Goal: Transaction & Acquisition: Obtain resource

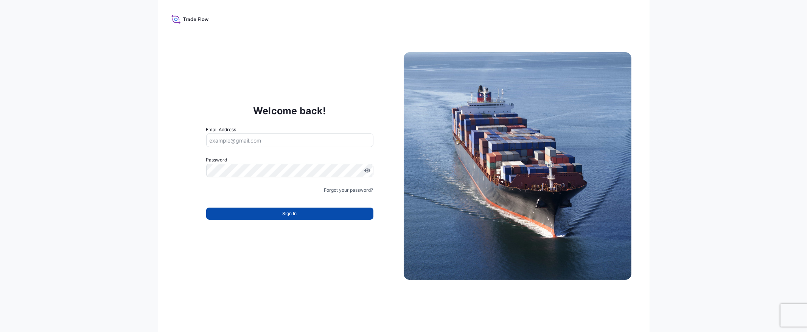
type input "[EMAIL_ADDRESS][DOMAIN_NAME]"
click at [323, 219] on button "Sign In" at bounding box center [289, 214] width 167 height 12
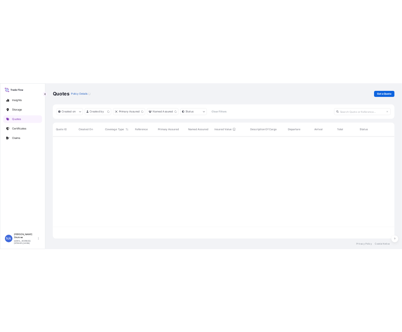
scroll to position [203, 679]
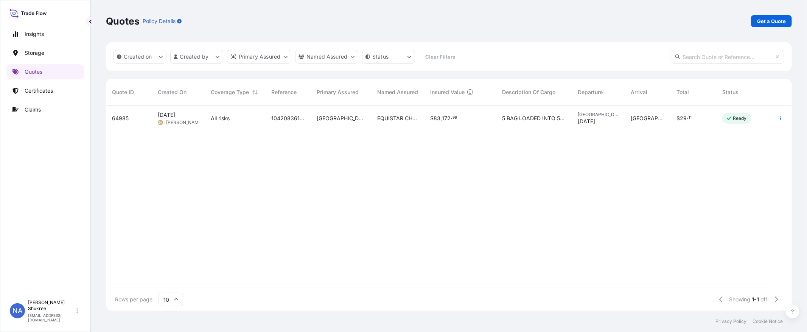
click at [95, 18] on div "Quotes Policy Details Get a Quote Created on Created by Primary Assured Named A…" at bounding box center [449, 155] width 716 height 311
click at [777, 23] on p "Get a Quote" at bounding box center [771, 21] width 29 height 8
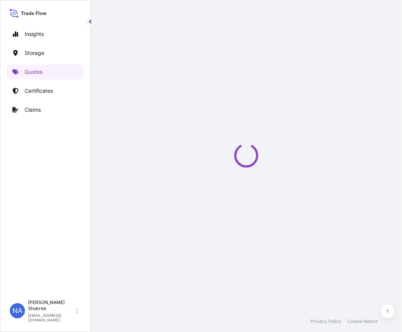
select select "Water"
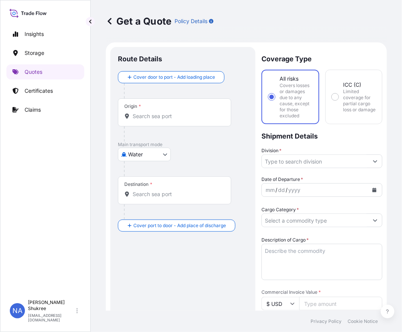
scroll to position [12, 0]
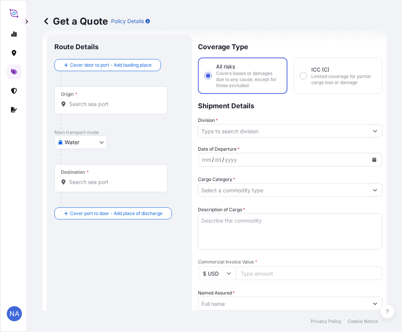
click at [104, 107] on input "Origin *" at bounding box center [113, 104] width 89 height 8
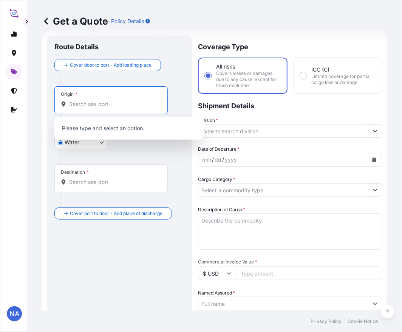
paste input "[GEOGRAPHIC_DATA], [GEOGRAPHIC_DATA]"
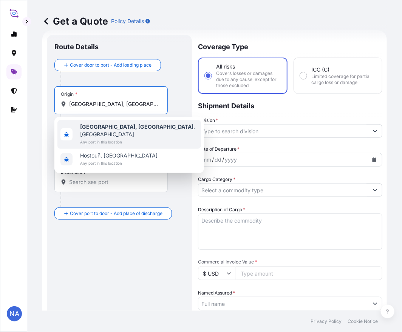
click at [97, 138] on span "Any port in this location" at bounding box center [139, 142] width 118 height 8
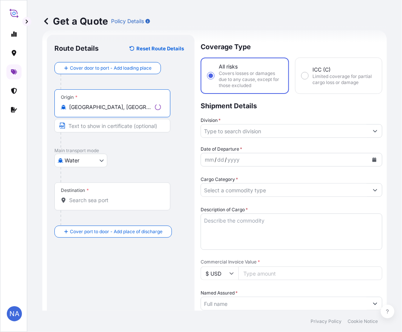
type input "[GEOGRAPHIC_DATA], [GEOGRAPHIC_DATA], [GEOGRAPHIC_DATA]"
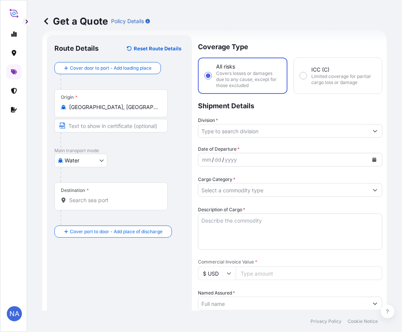
click at [129, 199] on input "Destination *" at bounding box center [113, 200] width 89 height 8
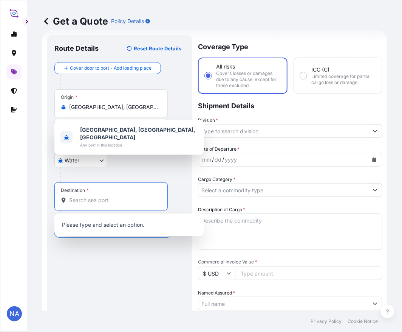
paste input "[GEOGRAPHIC_DATA], [GEOGRAPHIC_DATA]"
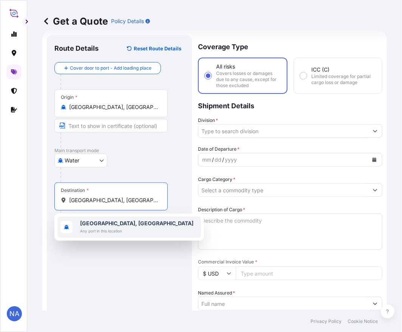
click at [105, 223] on b "[GEOGRAPHIC_DATA], [GEOGRAPHIC_DATA]" at bounding box center [136, 223] width 113 height 6
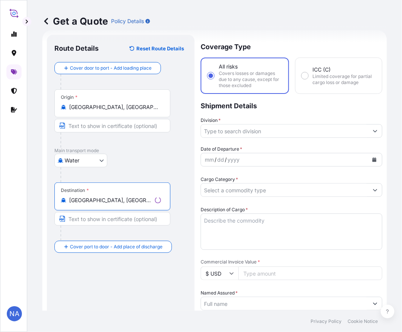
type input "[GEOGRAPHIC_DATA], [GEOGRAPHIC_DATA]"
click at [134, 163] on div "Water Air Water Inland" at bounding box center [120, 161] width 133 height 14
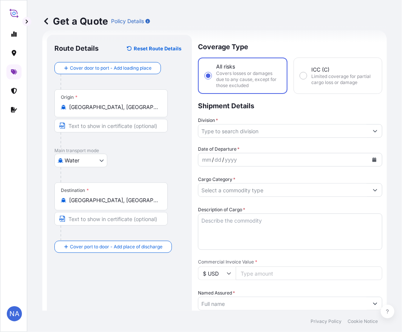
click at [212, 130] on input "Division *" at bounding box center [284, 131] width 170 height 14
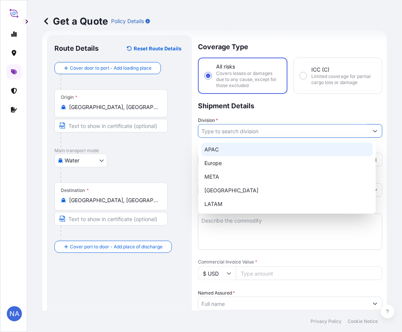
click at [219, 148] on div "APAC" at bounding box center [288, 150] width 172 height 14
type input "APAC"
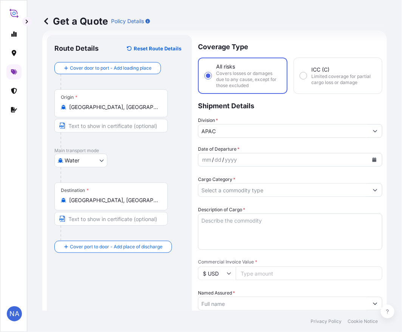
click at [228, 105] on p "Shipment Details" at bounding box center [290, 105] width 185 height 23
click at [373, 160] on icon "Calendar" at bounding box center [375, 159] width 4 height 5
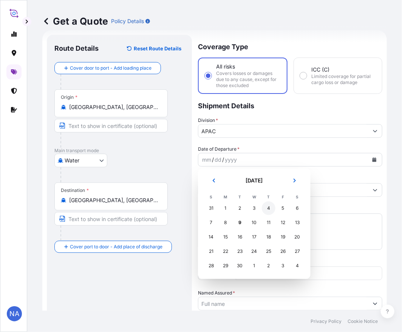
click at [267, 209] on div "4" at bounding box center [269, 208] width 14 height 14
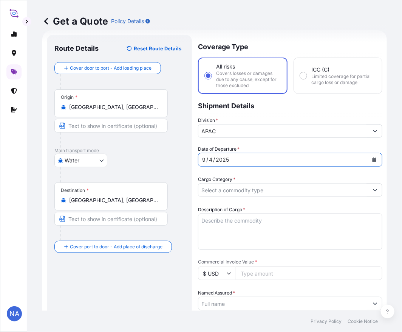
click at [315, 193] on input "Cargo Category *" at bounding box center [284, 190] width 170 height 14
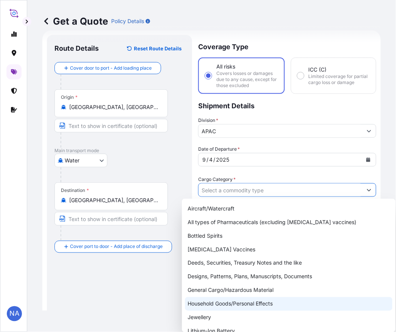
click at [203, 293] on div "General Cargo/Hazardous Material" at bounding box center [289, 290] width 208 height 14
type input "General Cargo/Hazardous Material"
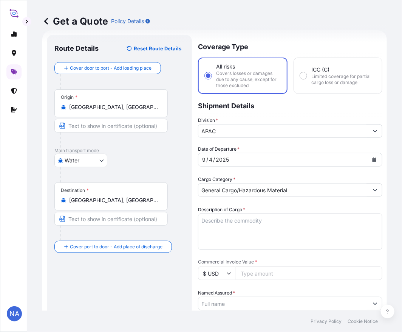
click at [243, 175] on div "Cargo Category * General Cargo/Hazardous Material" at bounding box center [290, 185] width 185 height 21
click at [249, 227] on textarea "Description of Cargo *" at bounding box center [290, 231] width 185 height 36
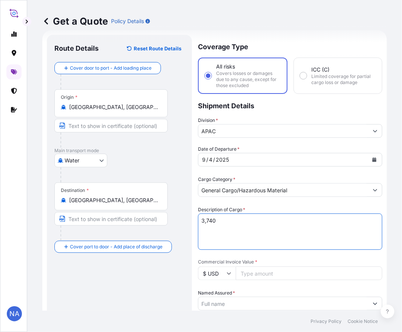
paste textarea "BAGS LOADED INTO 4 40' CONTAINER(S) ALATHON L5005, BG25HT"
type textarea "3,740 BAGS LOADED INTO 4 40' CONTAINER(S) ALATHON L5005, BG25HT"
click at [259, 207] on div "Description of Cargo * 3,740 BAGS LOADED INTO 4 40' CONTAINER(S) ALATHON L5005,…" at bounding box center [290, 228] width 185 height 44
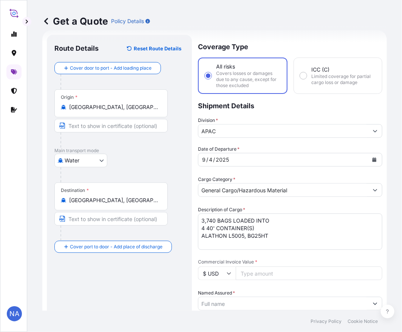
scroll to position [54, 0]
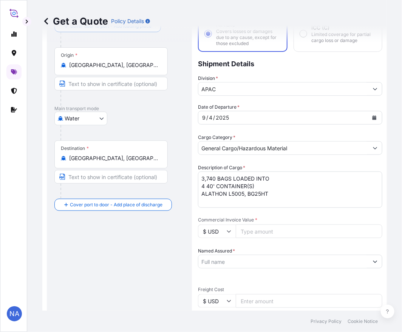
click at [252, 235] on input "Commercial Invoice Value *" at bounding box center [309, 231] width 147 height 14
paste input "75055.01"
type input "75055.02"
click at [255, 217] on span "*" at bounding box center [256, 220] width 2 height 6
click at [255, 224] on input "75055.02" at bounding box center [309, 231] width 147 height 14
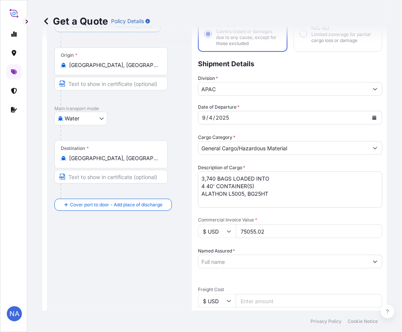
click at [224, 263] on input "Named Assured *" at bounding box center [284, 262] width 170 height 14
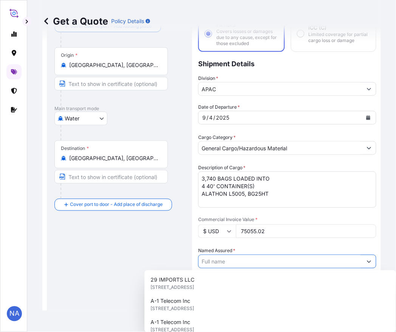
paste input "TOSAF COMPOUNDS LTD"
type input "TOSAF COMPOUNDS LTD"
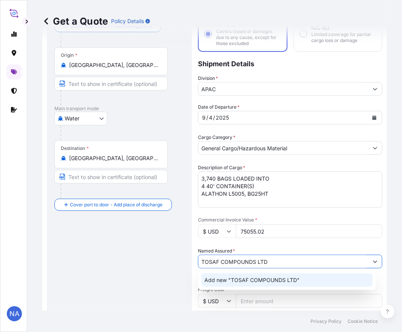
click at [249, 282] on span "Add new "TOSAF COMPOUNDS LTD"" at bounding box center [252, 280] width 95 height 8
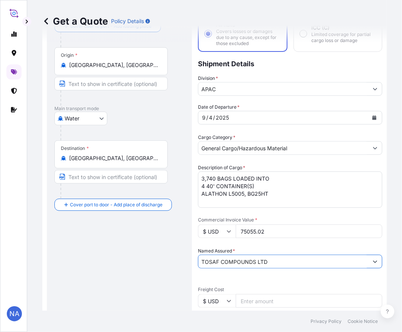
drag, startPoint x: 276, startPoint y: 260, endPoint x: 152, endPoint y: 256, distance: 124.5
click at [142, 262] on form "Route Details Reset Route Details Cover door to port - Add loading place Place …" at bounding box center [214, 253] width 345 height 531
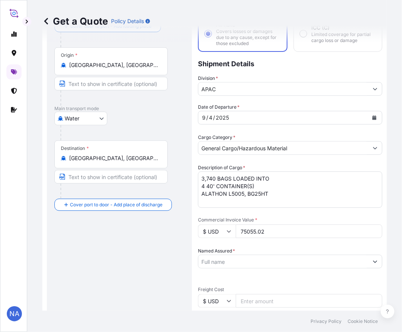
click at [278, 259] on input "Named Assured *" at bounding box center [284, 262] width 170 height 14
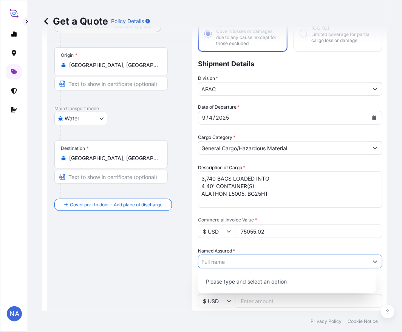
paste input "EQUISTAR CHEMICALS, LP"
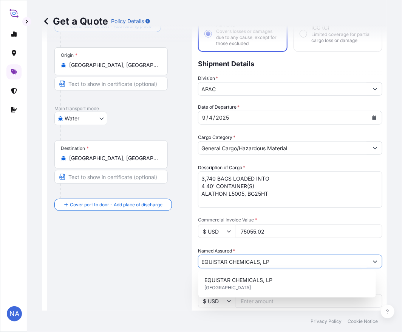
type input "EQUISTAR CHEMICALS, LP"
click at [274, 242] on div "Date of Departure * [DATE] Cargo Category * General Cargo/Hazardous Material De…" at bounding box center [290, 281] width 185 height 356
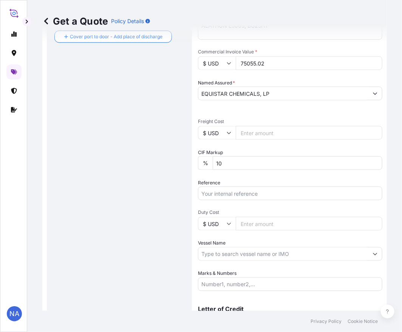
scroll to position [262, 0]
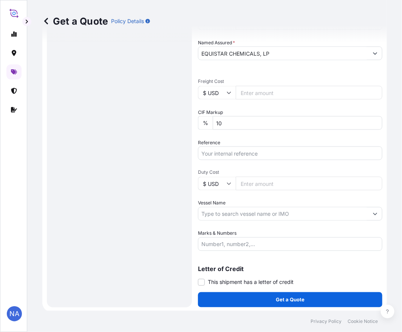
click at [236, 215] on input "Vessel Name" at bounding box center [284, 214] width 170 height 14
click at [231, 156] on input "Reference" at bounding box center [290, 153] width 185 height 14
paste input "10420843132"
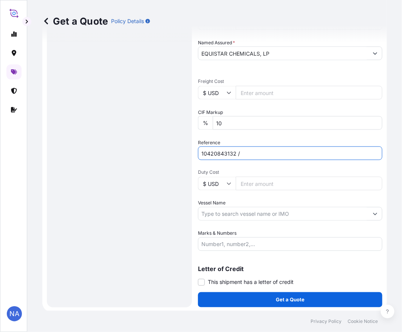
click at [256, 151] on input "10420843132 /" at bounding box center [290, 153] width 185 height 14
paste input "5013123027"
type input "10420843132 / 5013123027"
click at [229, 134] on div "Date of Departure * [DATE] Cargo Category * General Cargo/Hazardous Material De…" at bounding box center [290, 73] width 185 height 356
click at [237, 210] on input "Vessel Name" at bounding box center [284, 214] width 170 height 14
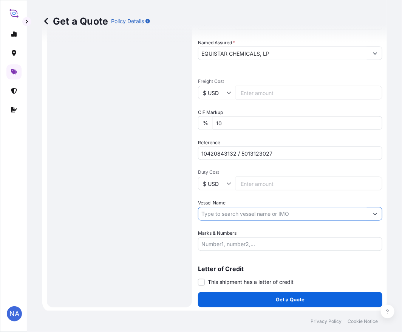
paste input "MSC [PERSON_NAME]"
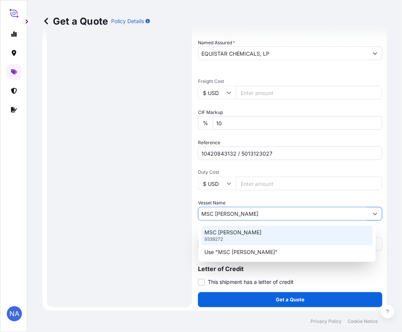
click at [230, 233] on p "MSC [PERSON_NAME]" at bounding box center [233, 232] width 57 height 8
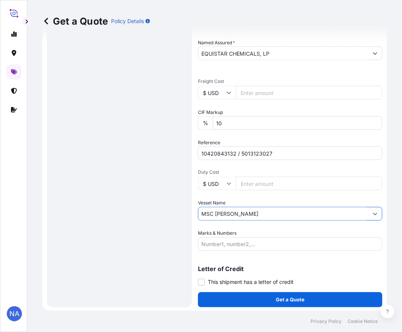
type input "MSC [PERSON_NAME]"
click at [232, 199] on div "Vessel Name MSC [PERSON_NAME]" at bounding box center [290, 209] width 185 height 21
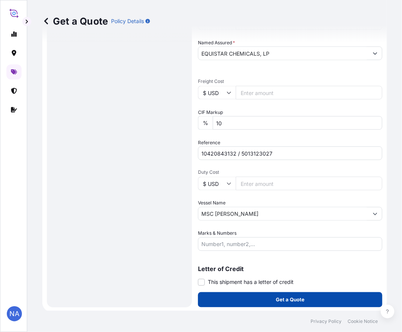
click at [244, 297] on button "Get a Quote" at bounding box center [290, 299] width 185 height 15
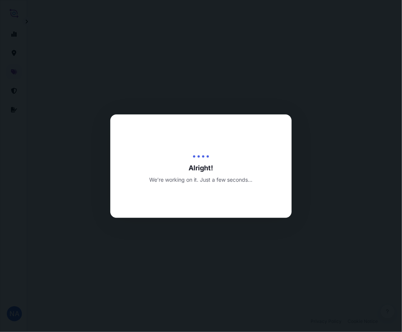
select select "Water"
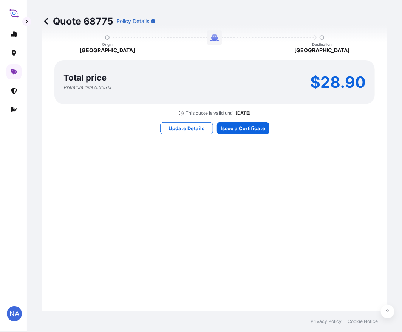
scroll to position [963, 0]
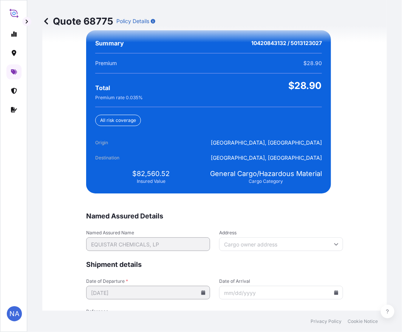
scroll to position [1778, 0]
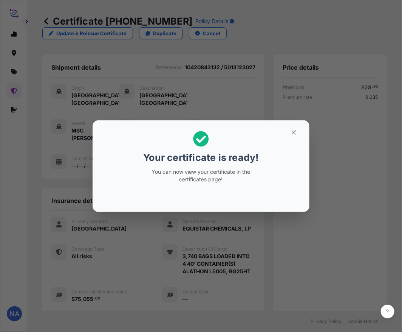
click at [221, 272] on div "Your certificate is ready! You can now view your certificate in the certificate…" at bounding box center [201, 166] width 402 height 332
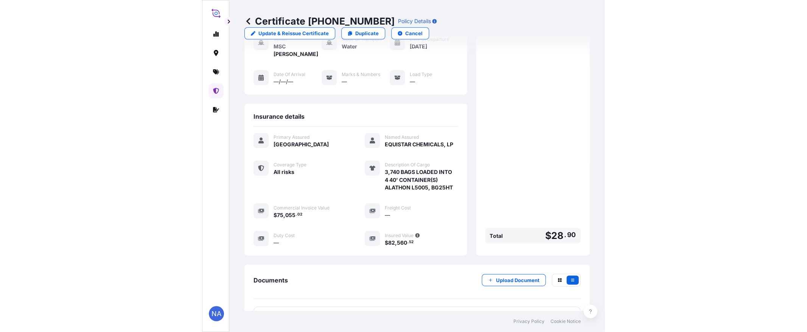
scroll to position [126, 0]
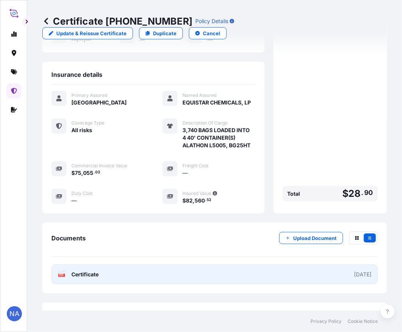
click at [92, 270] on span "Certificate" at bounding box center [84, 274] width 27 height 8
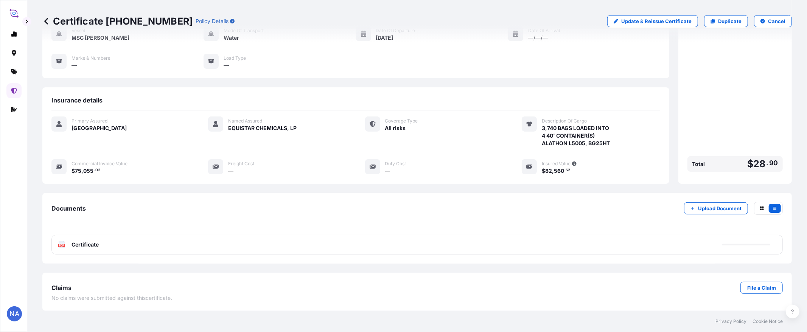
scroll to position [73, 0]
